Goal: Task Accomplishment & Management: Complete application form

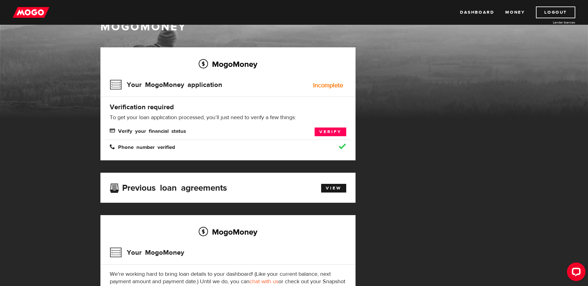
scroll to position [31, 0]
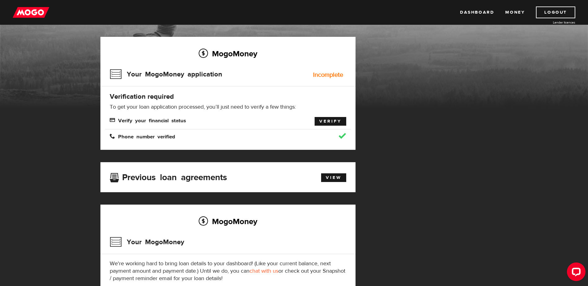
click at [329, 124] on link "Verify" at bounding box center [331, 121] width 32 height 9
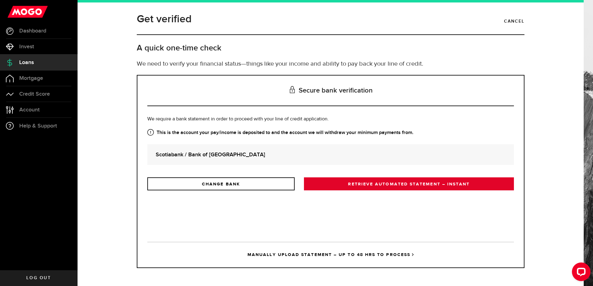
click at [403, 182] on link "RETRIEVE AUTOMATED STATEMENT – INSTANT" at bounding box center [409, 184] width 210 height 13
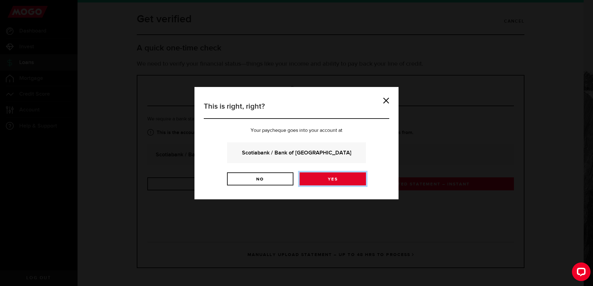
click at [343, 176] on link "Yes" at bounding box center [332, 179] width 66 height 13
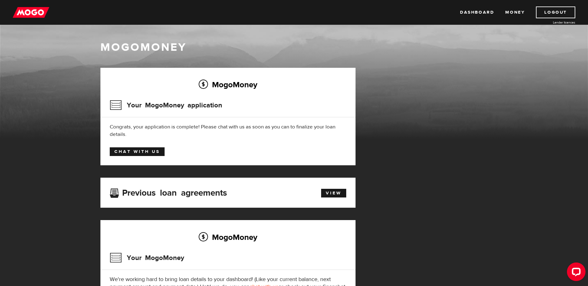
click at [151, 151] on link "Chat with us" at bounding box center [137, 152] width 55 height 9
